Goal: Task Accomplishment & Management: Manage account settings

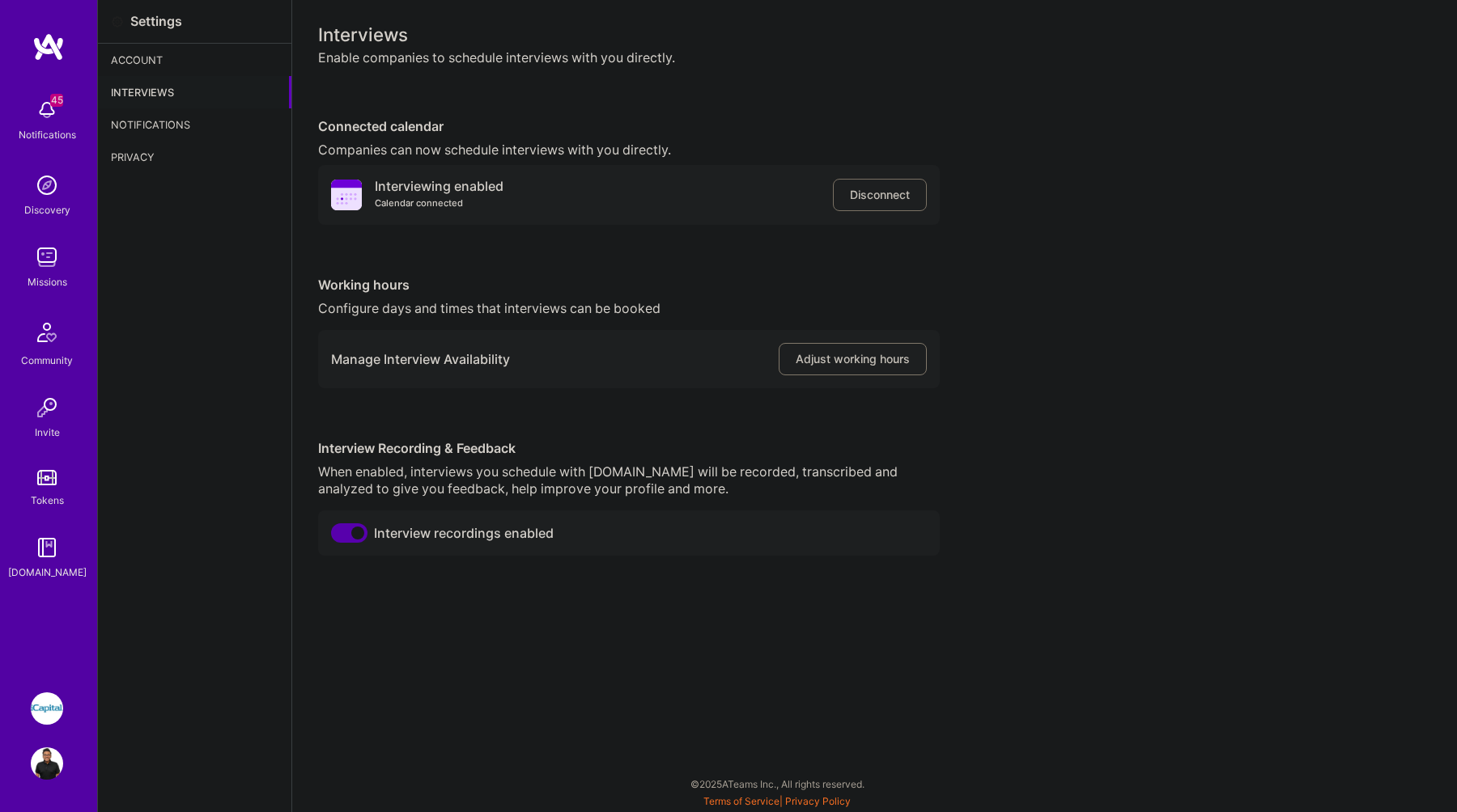
click at [834, 357] on span "Adjust working hours" at bounding box center [853, 360] width 114 height 17
click at [796, 370] on button "Adjust working hours" at bounding box center [852, 359] width 148 height 32
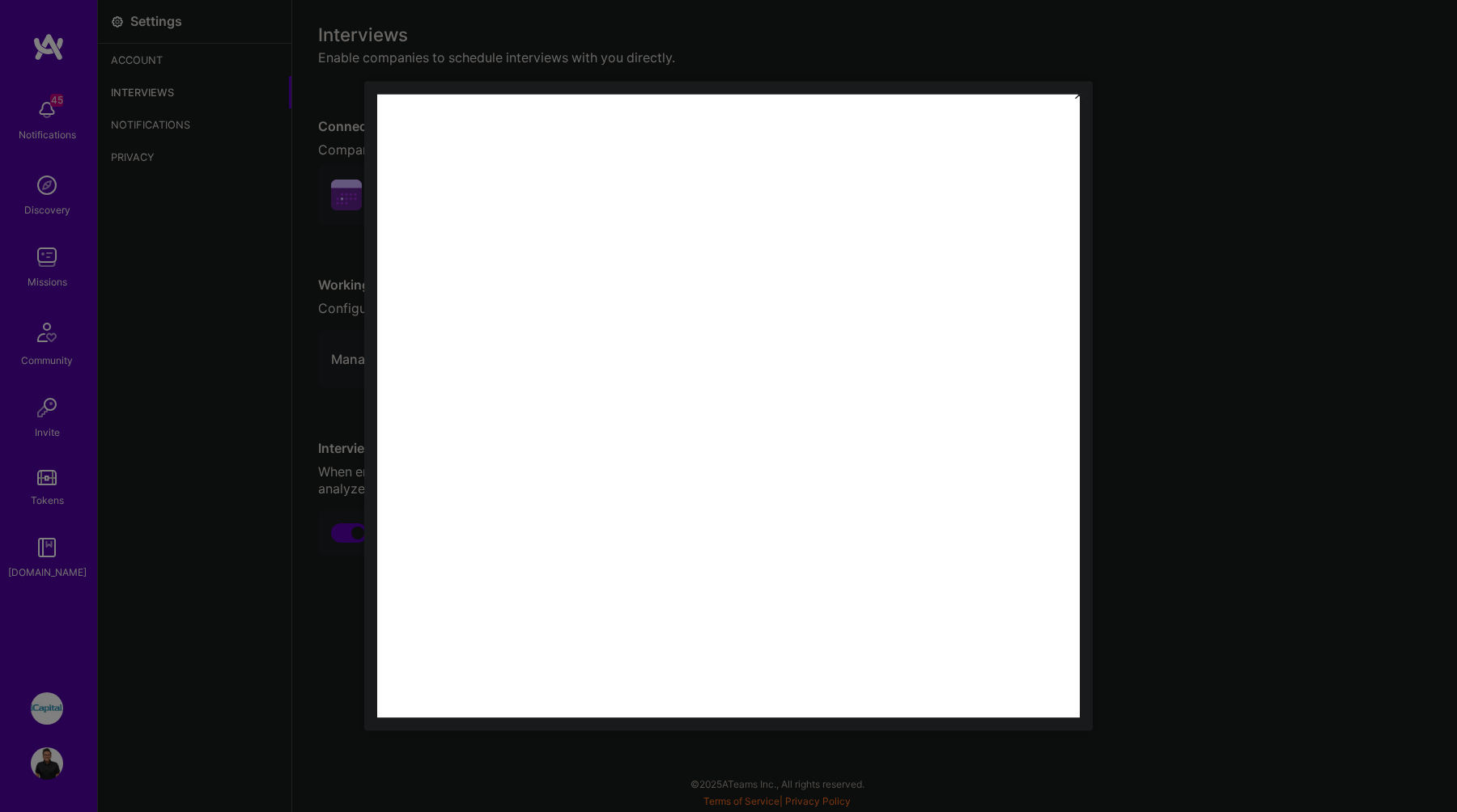
click at [1086, 71] on div at bounding box center [728, 406] width 1457 height 812
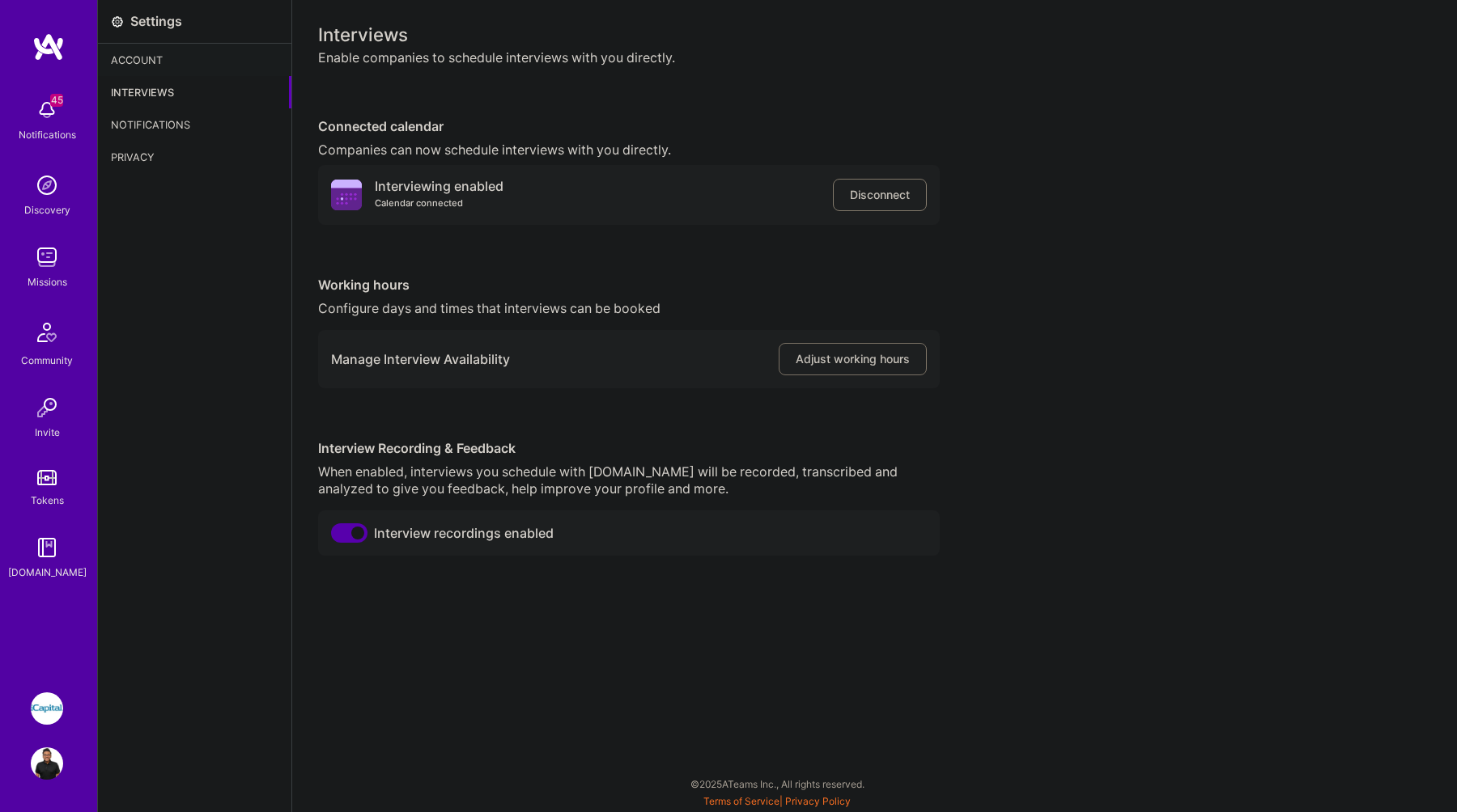
click at [859, 198] on span "Disconnect" at bounding box center [879, 196] width 60 height 17
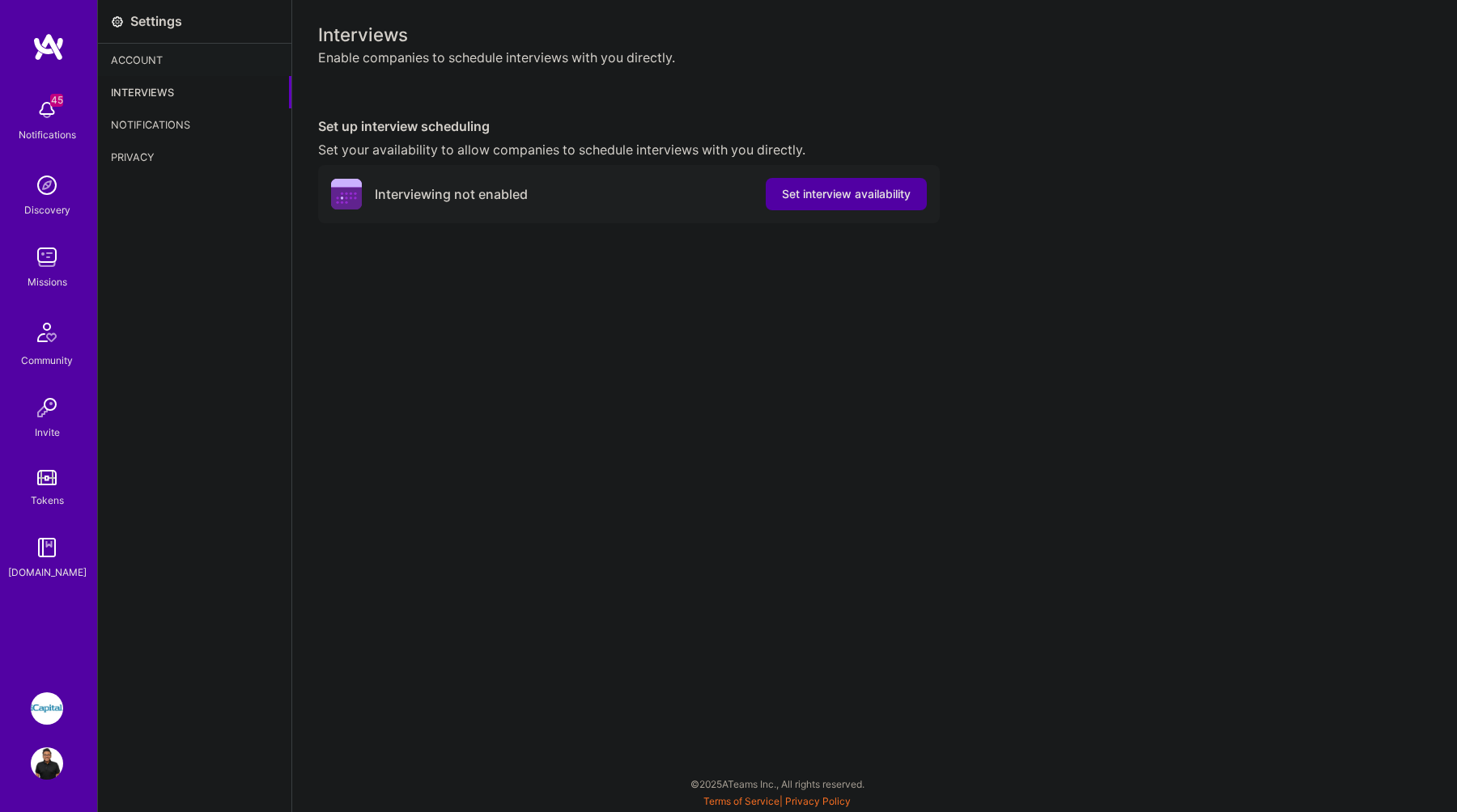
click at [825, 181] on button "Set interview availability" at bounding box center [846, 194] width 161 height 32
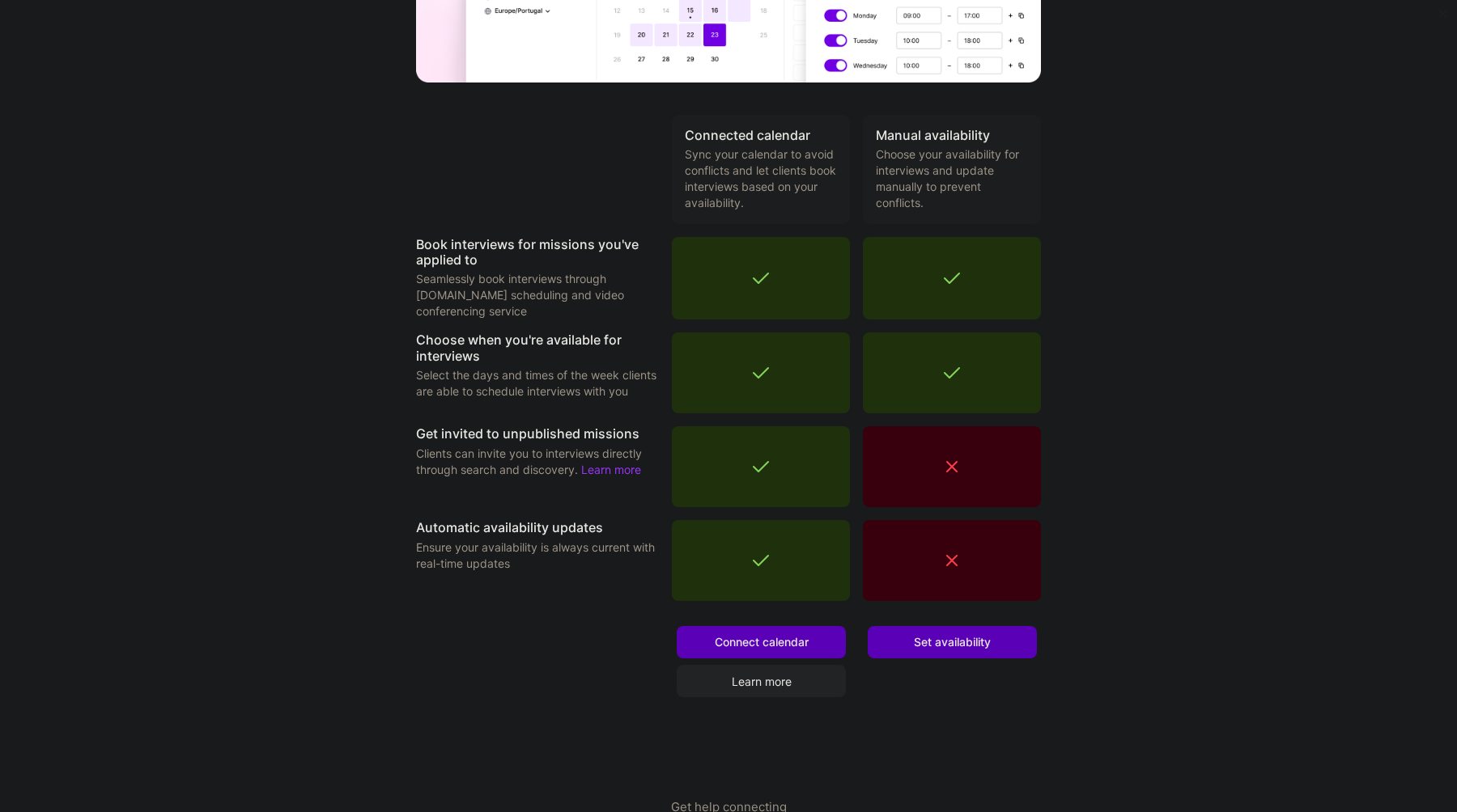
scroll to position [321, 0]
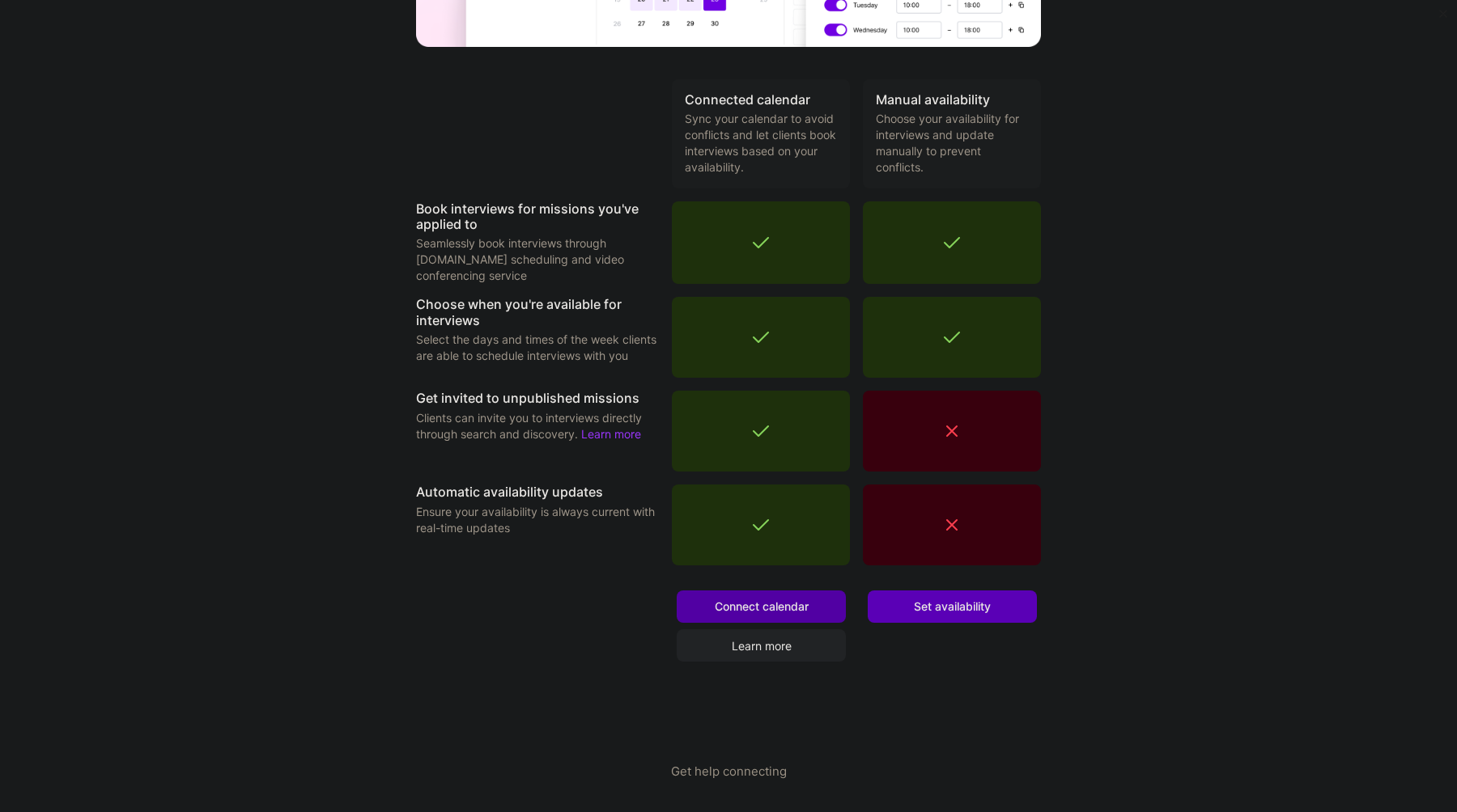
click at [787, 604] on span "Connect calendar" at bounding box center [761, 607] width 94 height 17
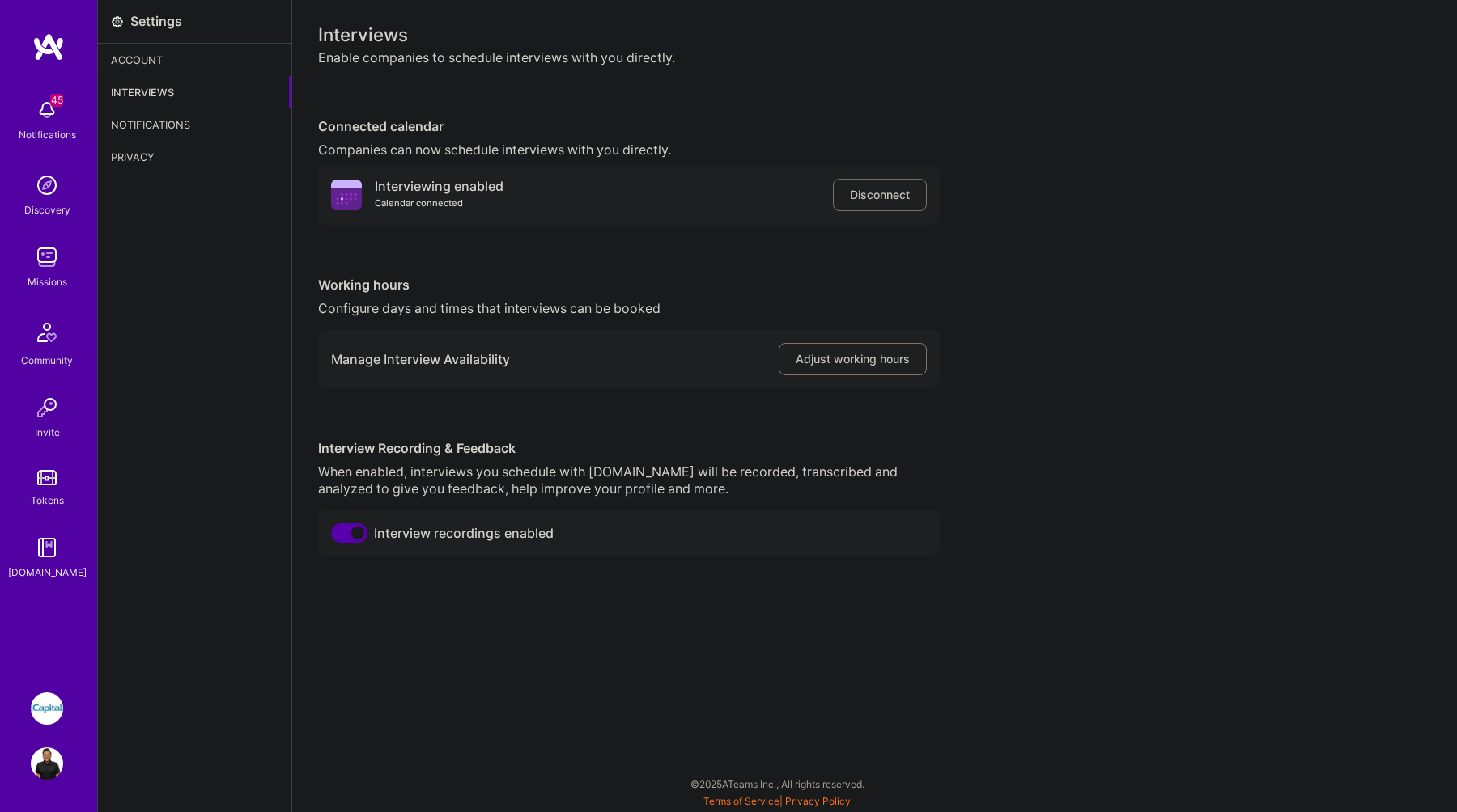
click at [828, 365] on span "Adjust working hours" at bounding box center [853, 360] width 114 height 17
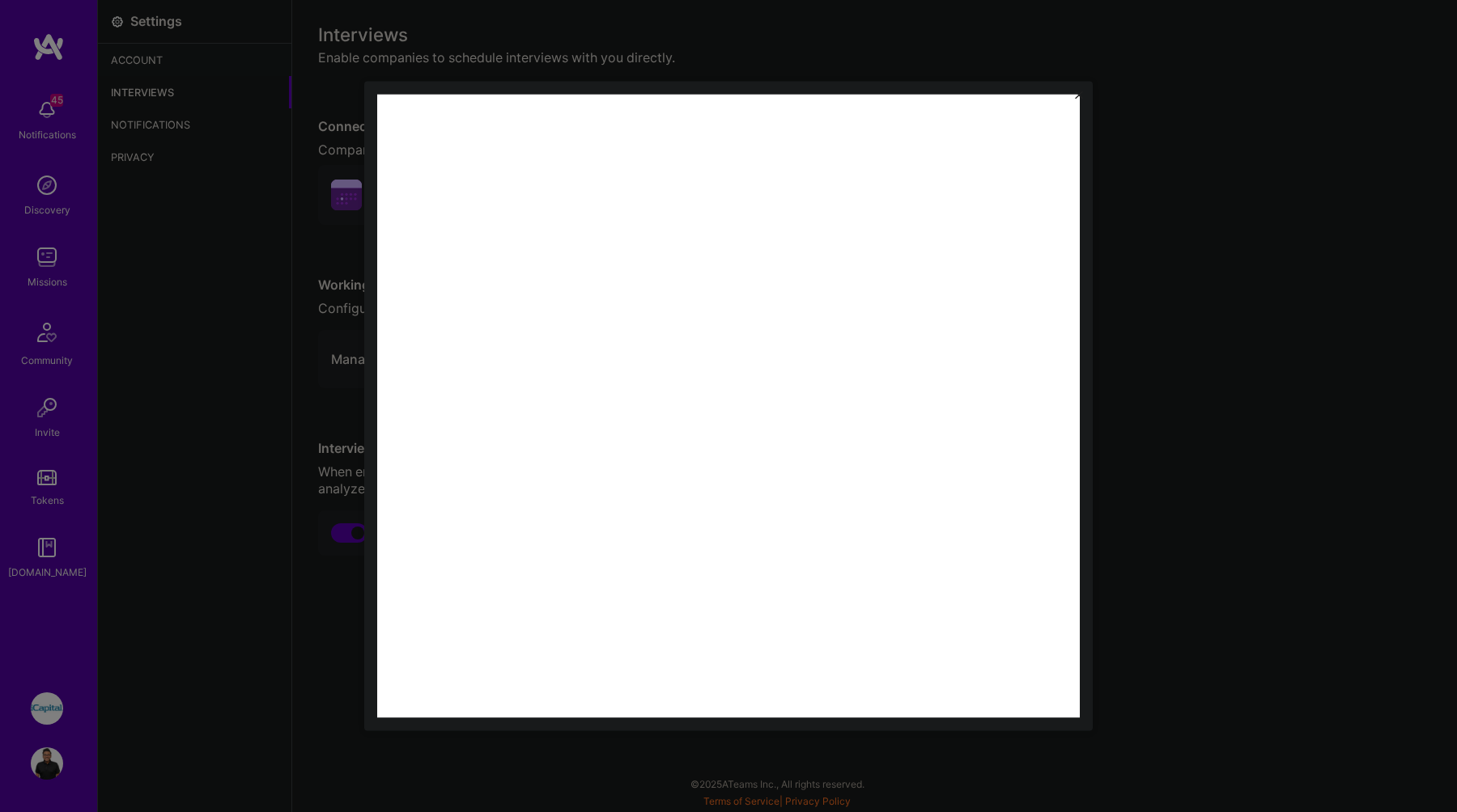
click at [1153, 48] on div at bounding box center [728, 406] width 1457 height 812
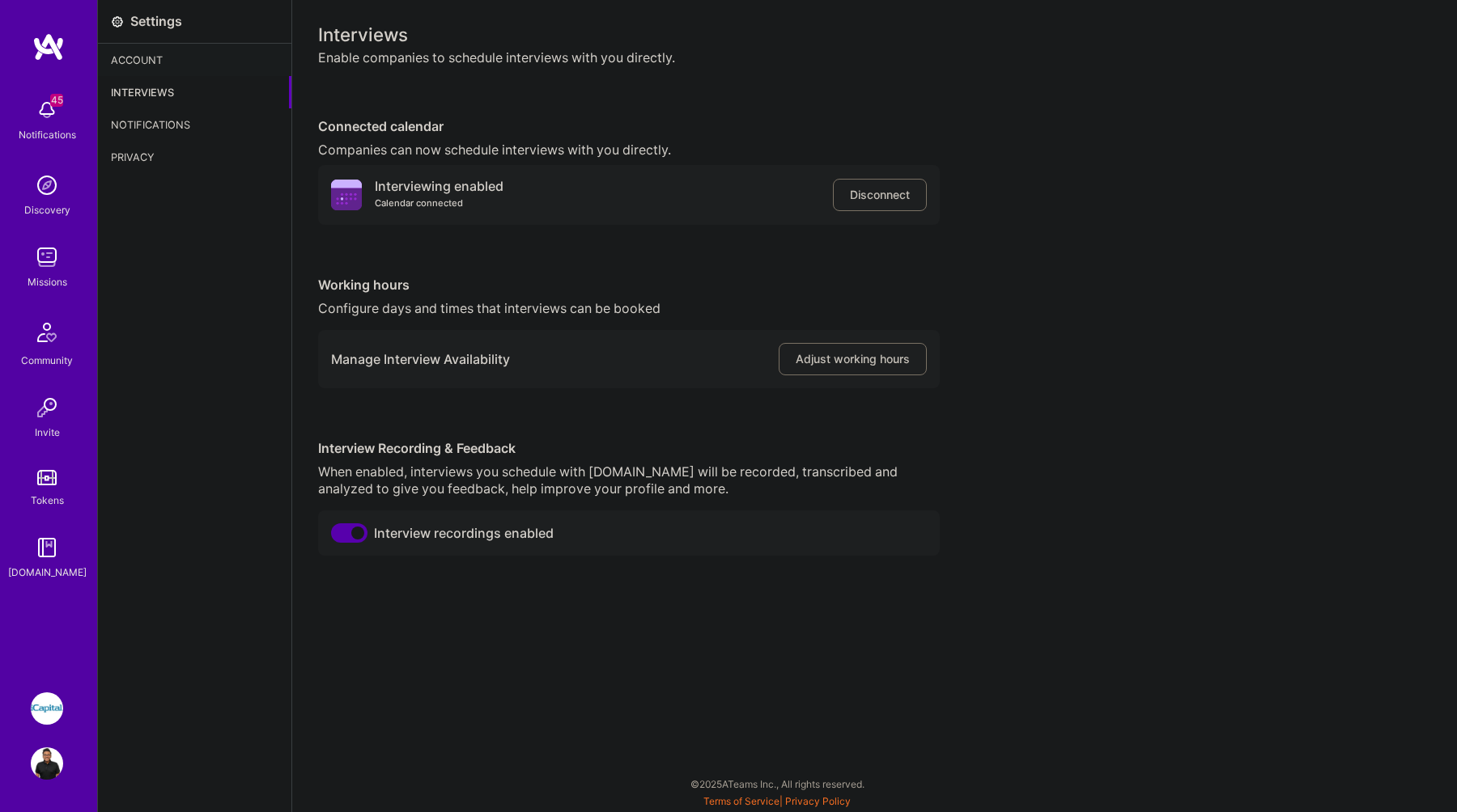
click at [36, 120] on img at bounding box center [46, 109] width 32 height 32
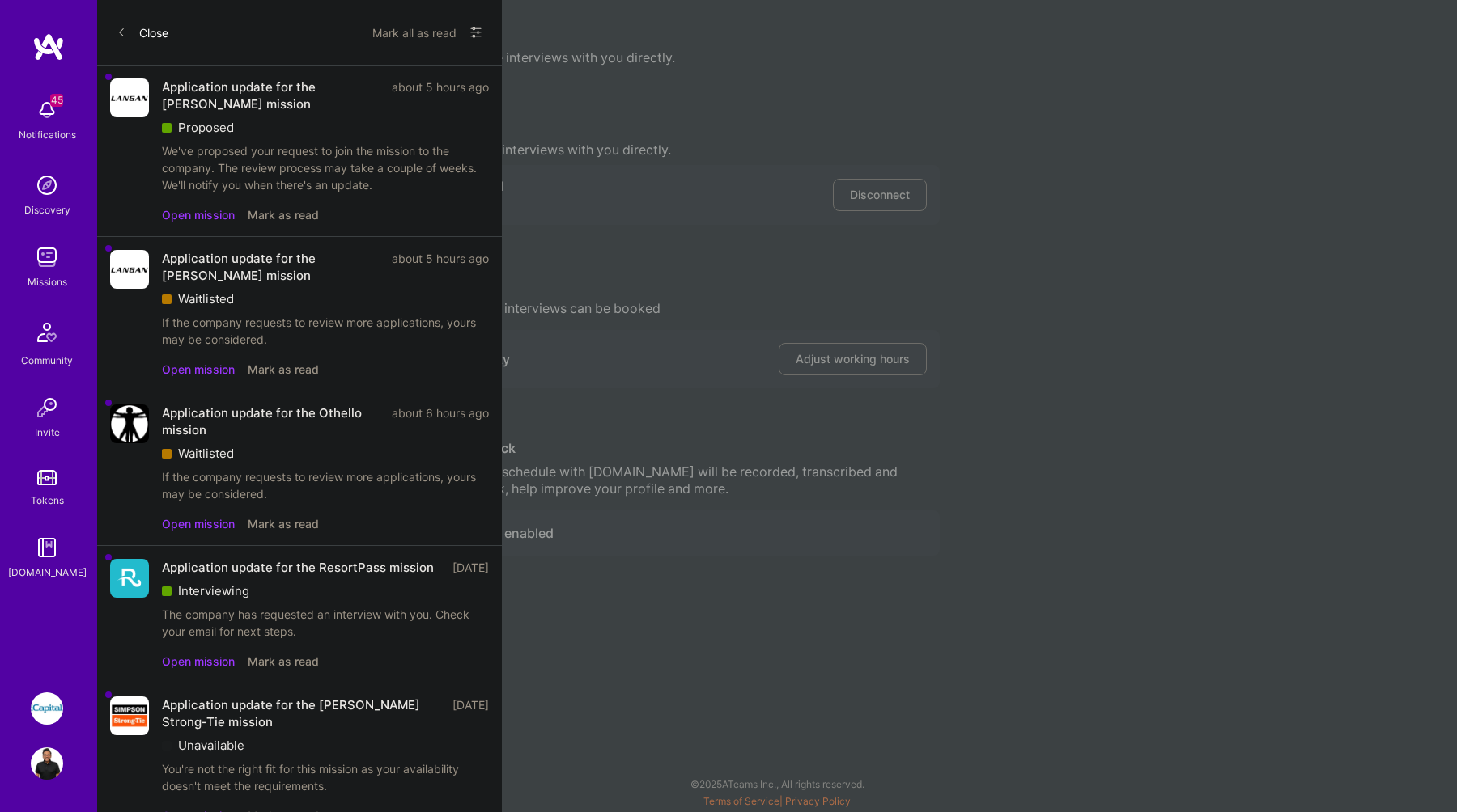
click at [406, 37] on button "Mark all as read" at bounding box center [414, 31] width 85 height 26
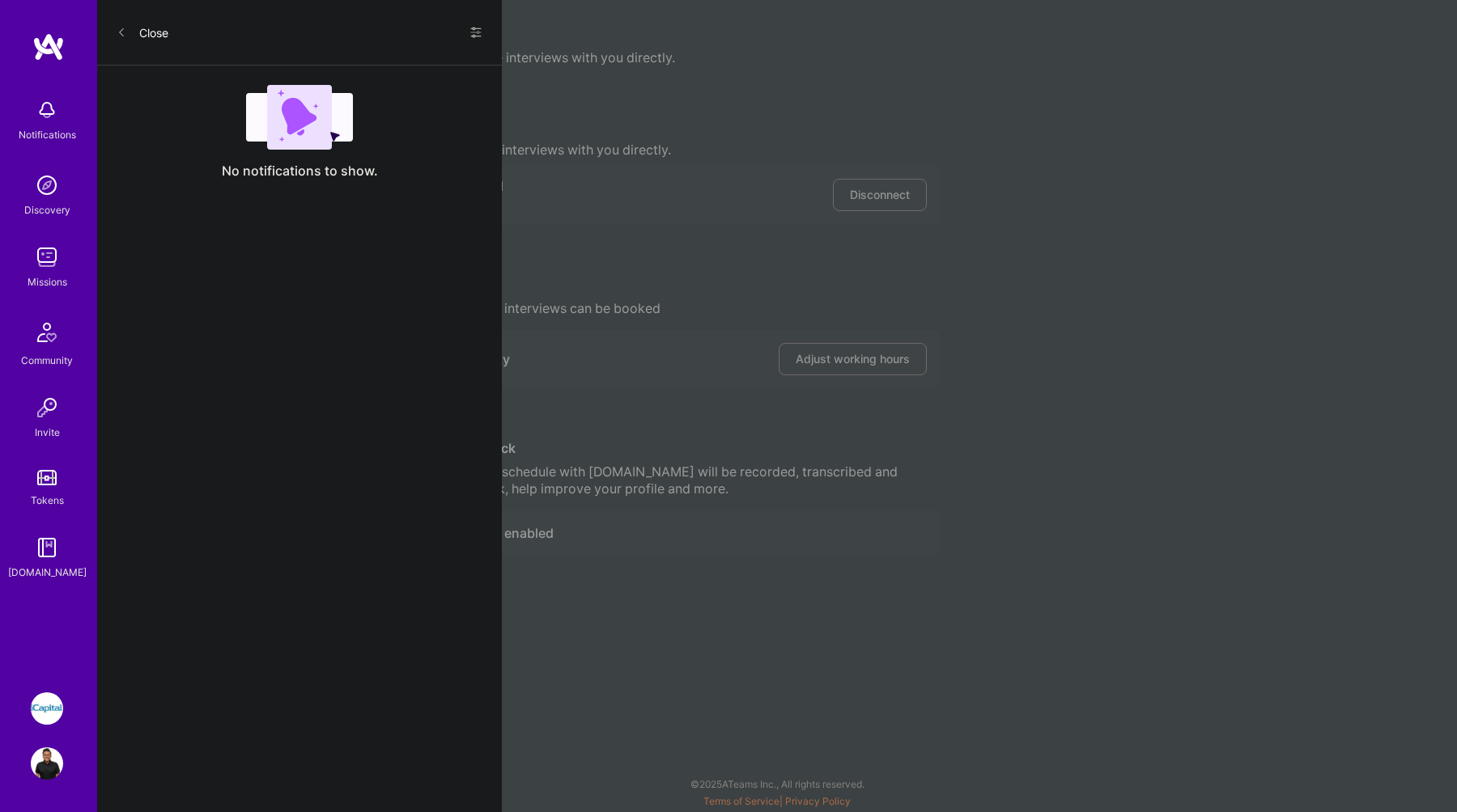
click at [132, 34] on button "Close" at bounding box center [143, 31] width 51 height 26
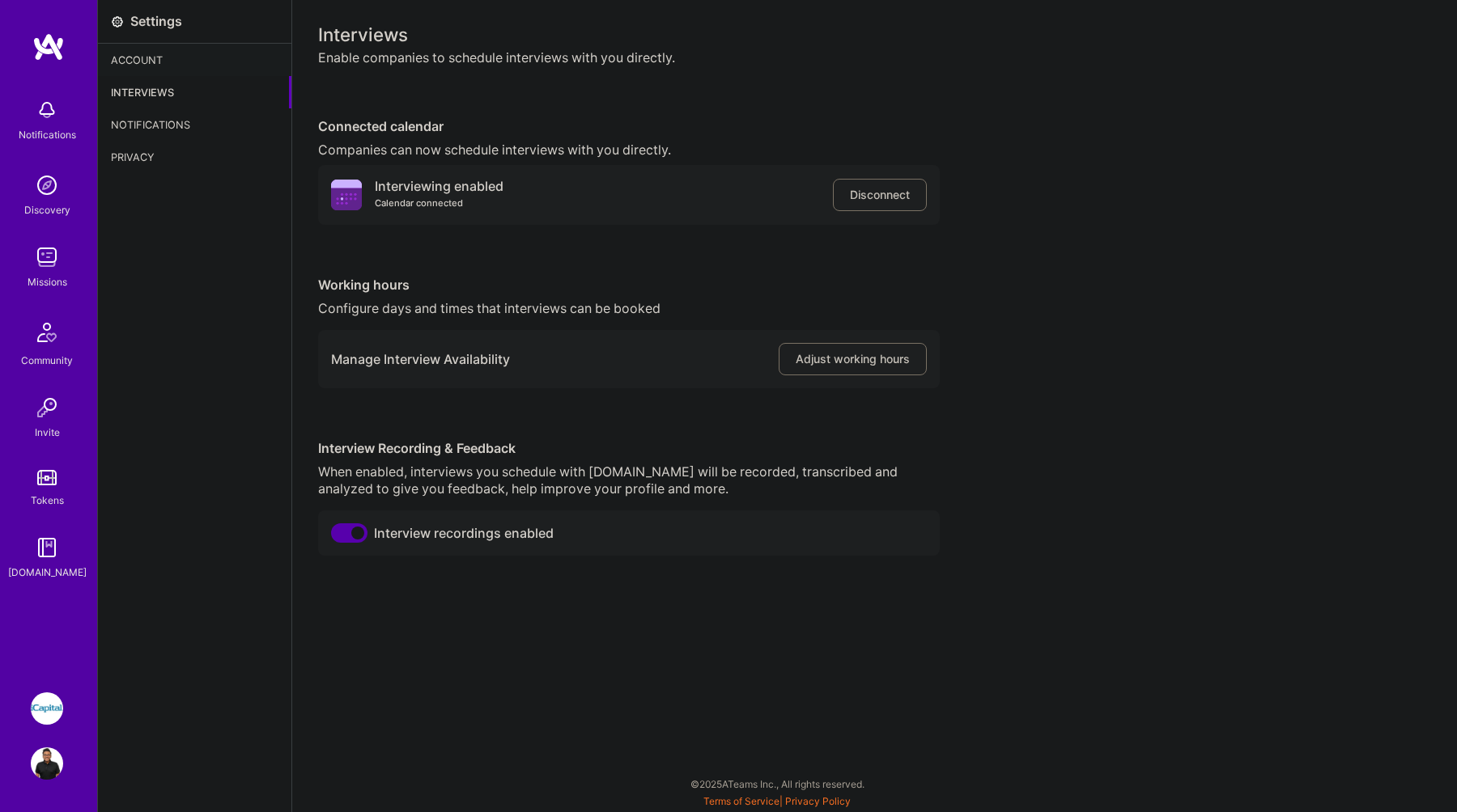
click at [61, 190] on img at bounding box center [46, 185] width 32 height 32
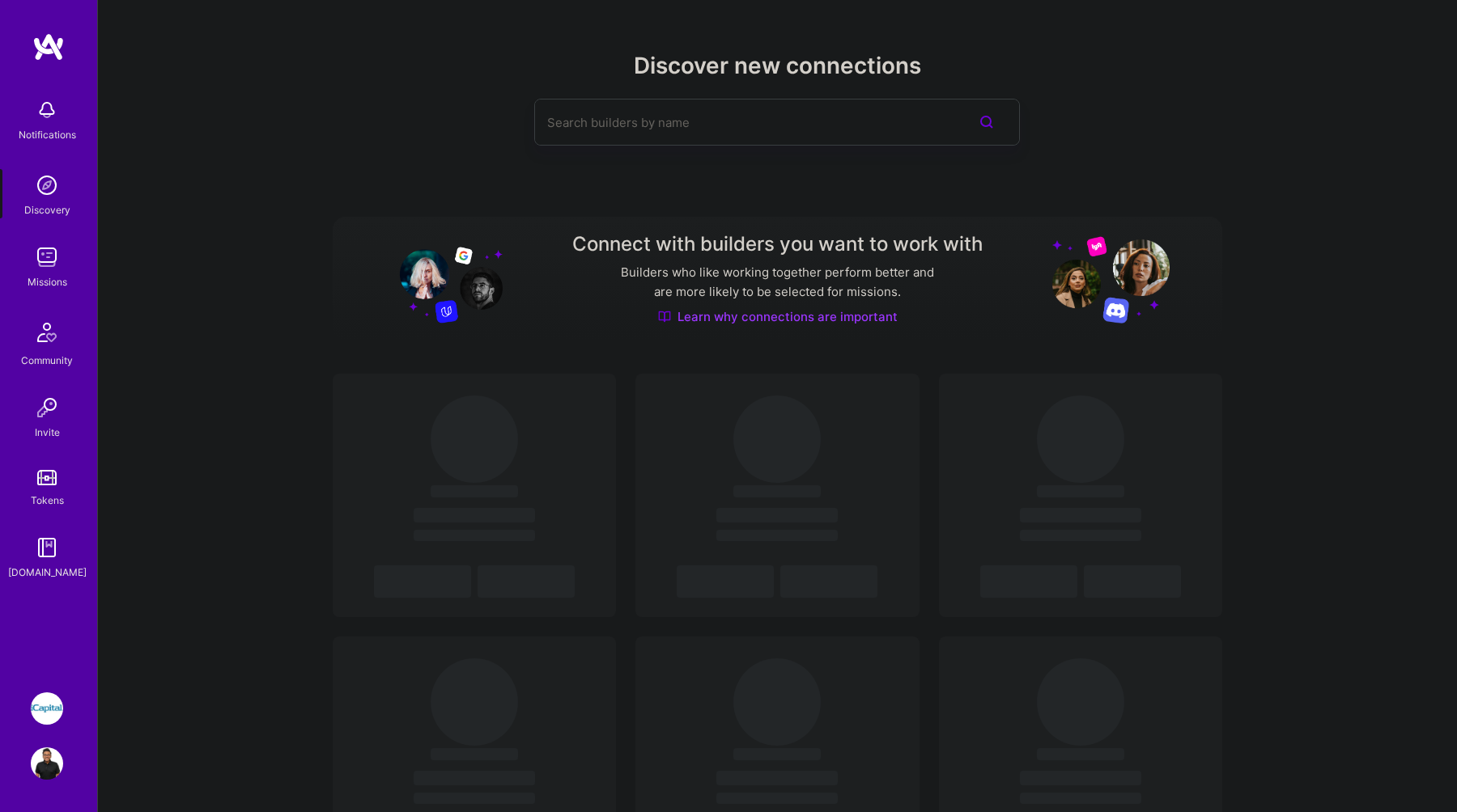
click at [35, 265] on img at bounding box center [46, 257] width 32 height 32
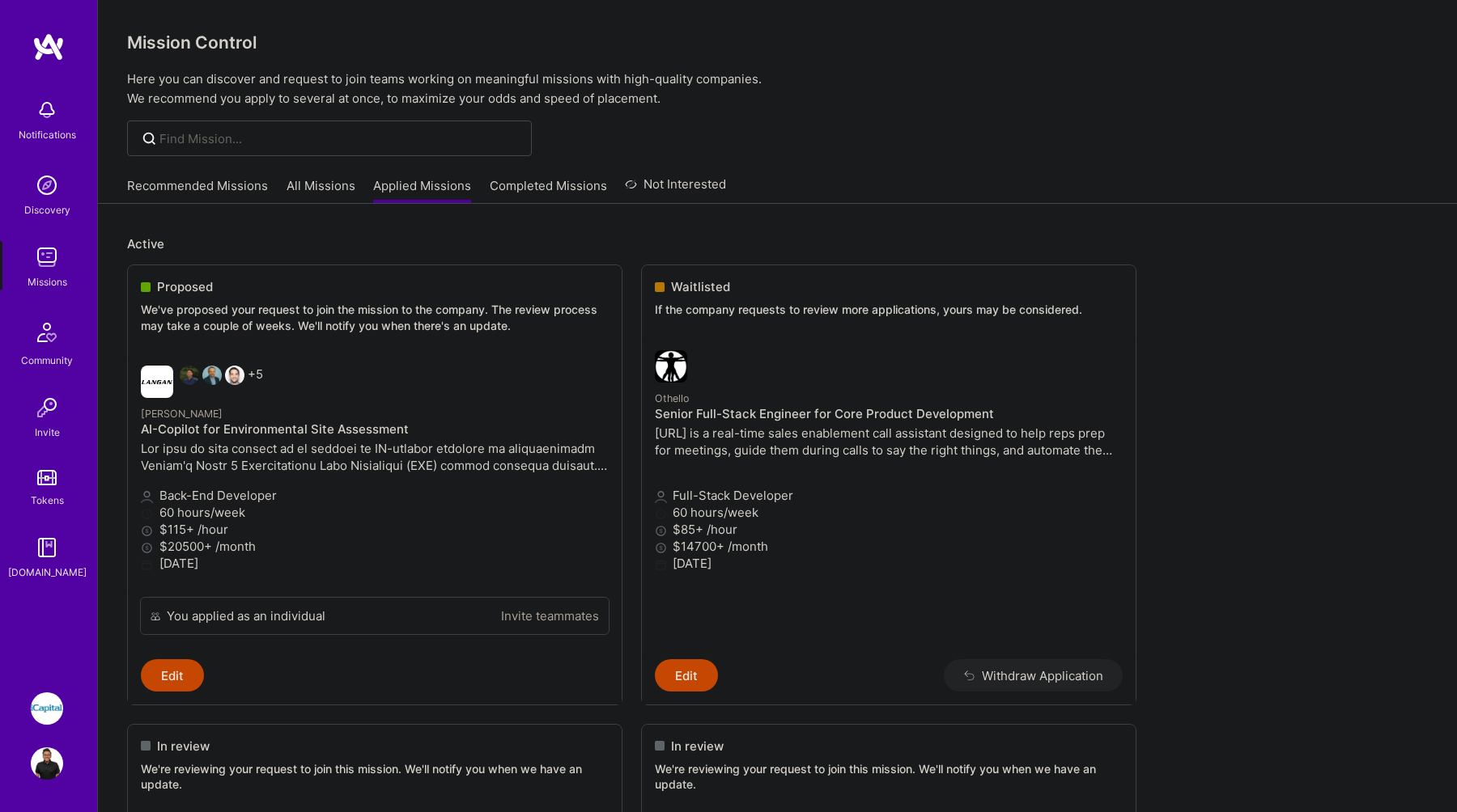
click at [179, 177] on link "Recommended Missions" at bounding box center [197, 191] width 141 height 27
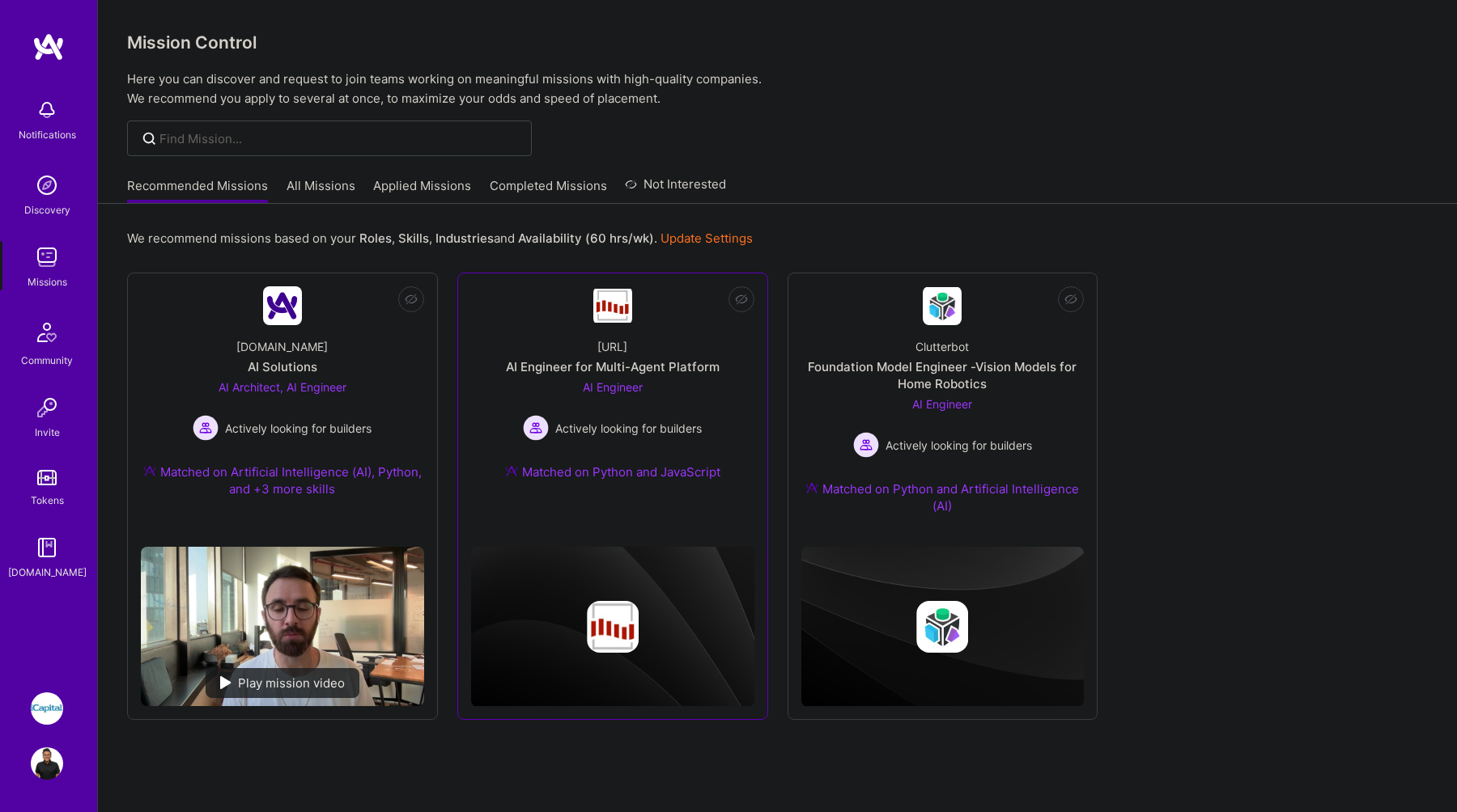
click at [590, 370] on div "AI Engineer for Multi-Agent Platform" at bounding box center [612, 367] width 214 height 17
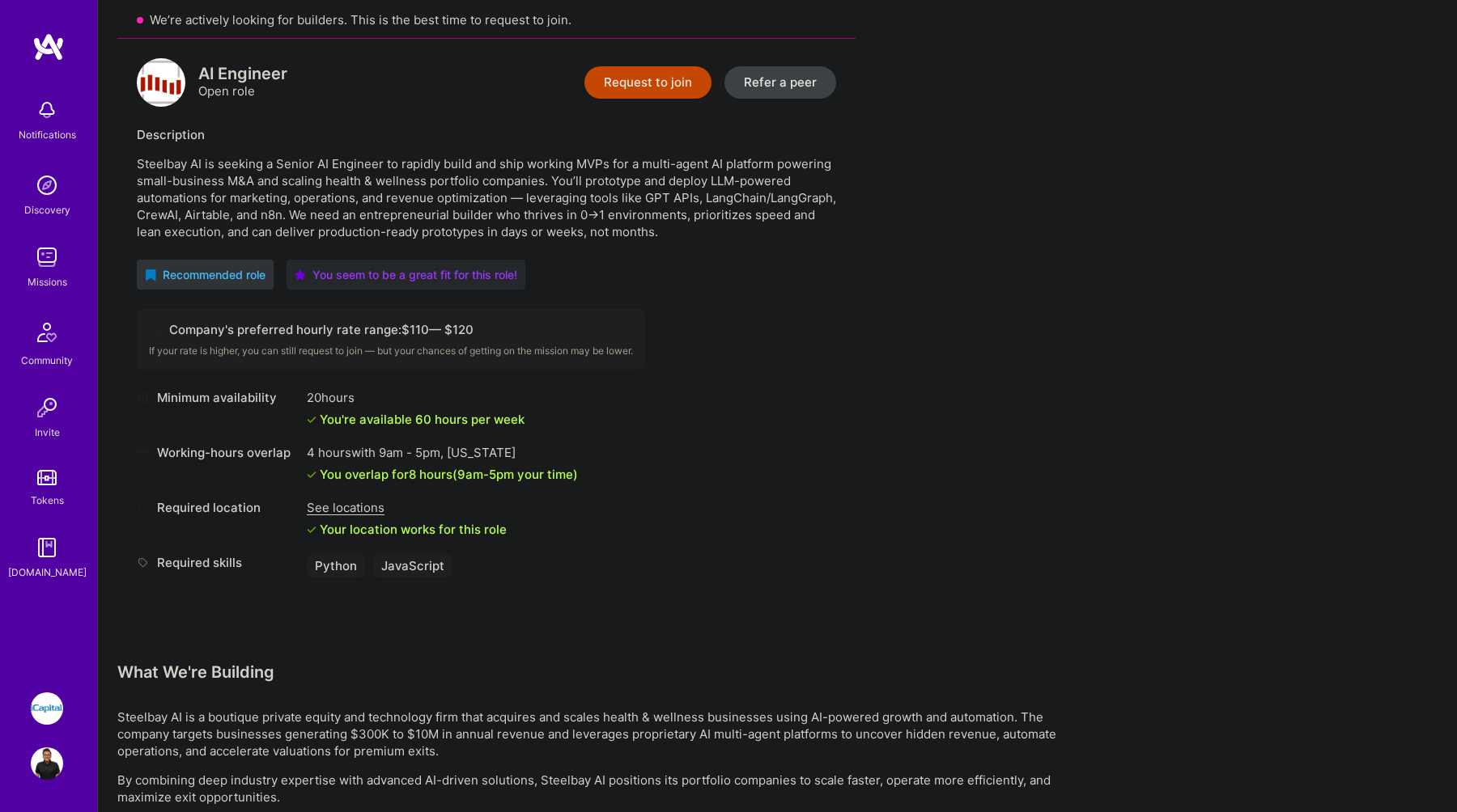
scroll to position [390, 0]
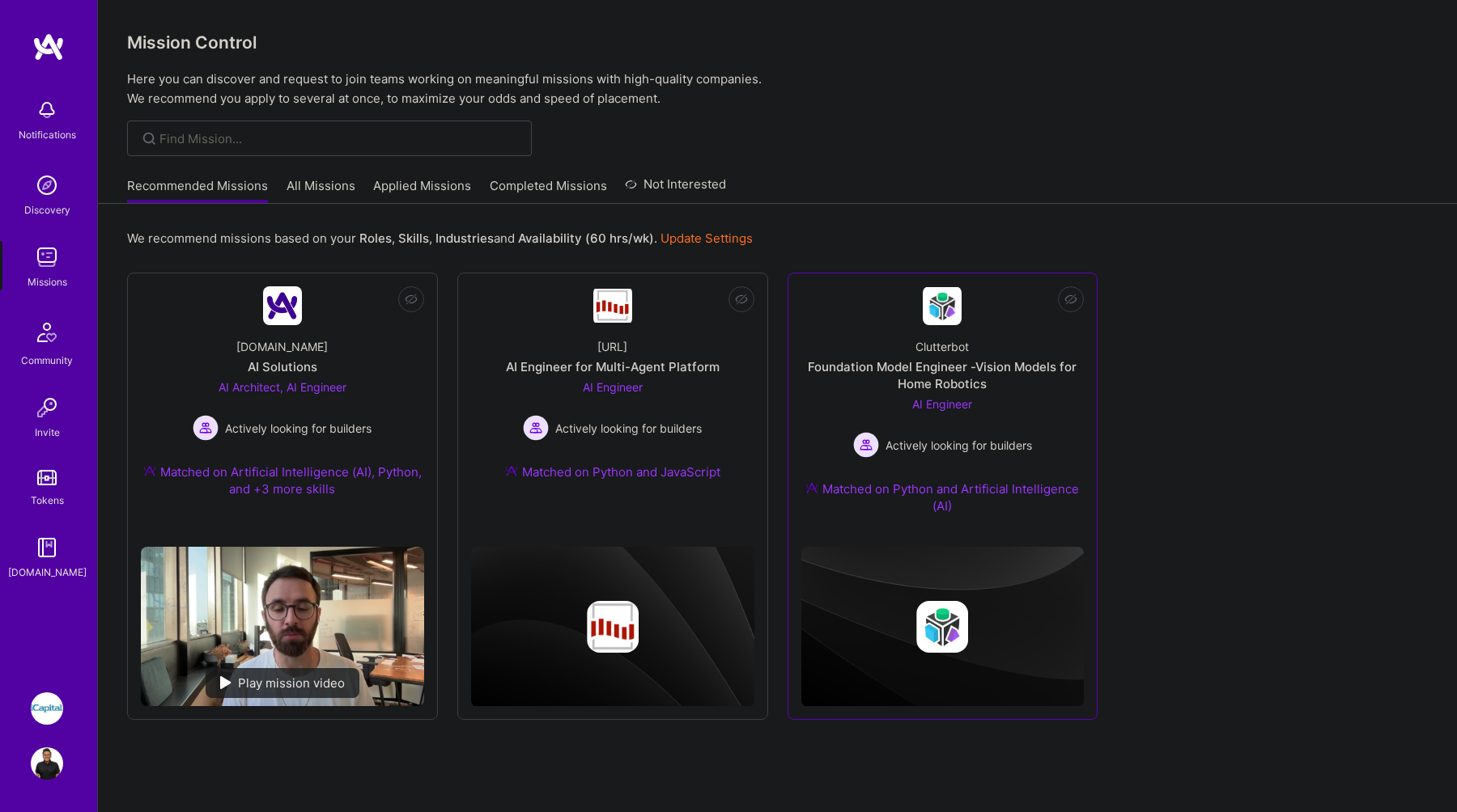
click at [1014, 366] on div "Foundation Model Engineer -Vision Models for Home Robotics" at bounding box center [943, 375] width 283 height 34
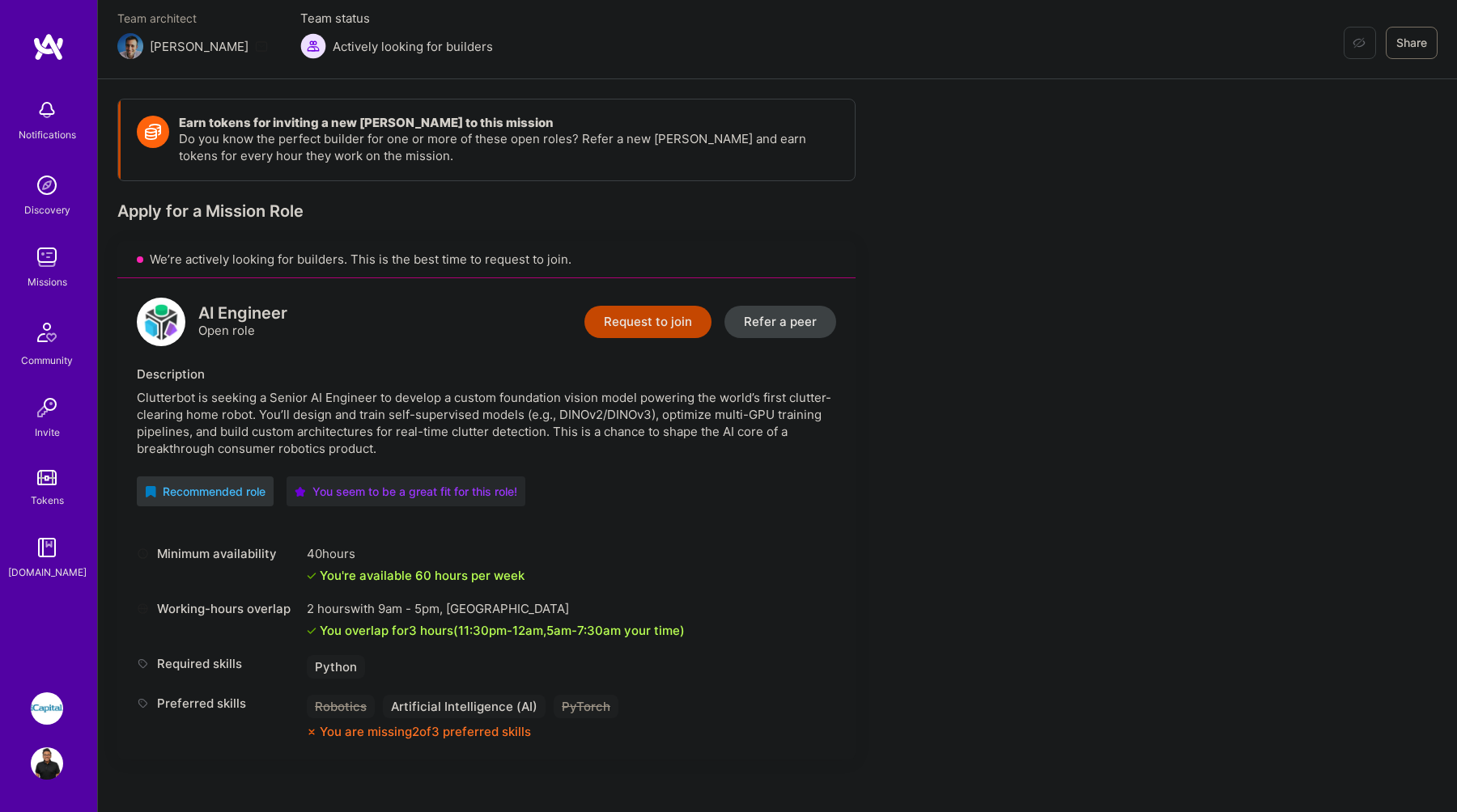
scroll to position [148, 0]
